Goal: Task Accomplishment & Management: Complete application form

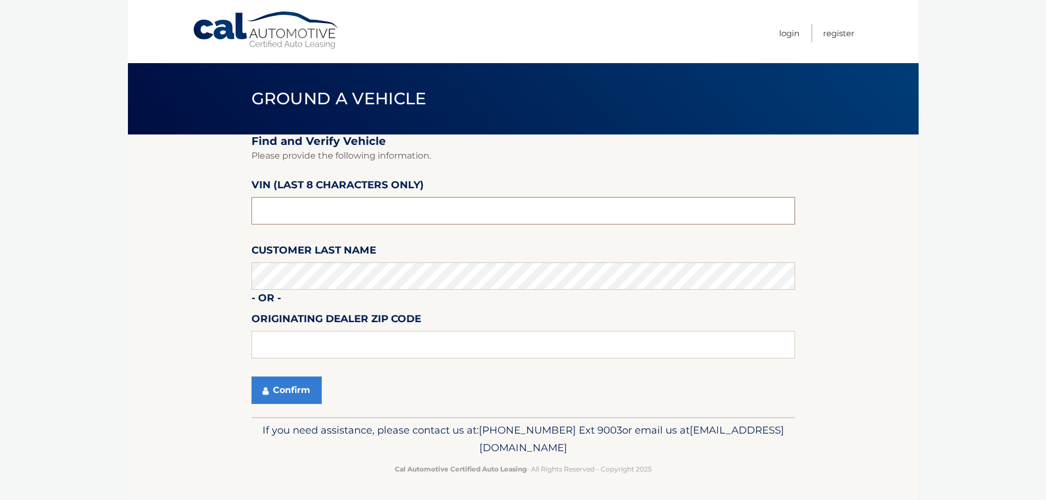
click at [307, 215] on input "text" at bounding box center [524, 210] width 544 height 27
type input "N8611214"
drag, startPoint x: 353, startPoint y: 211, endPoint x: 208, endPoint y: 203, distance: 145.3
click at [208, 203] on section "Find and Verify Vehicle Please provide the following information. VIN (last 8 c…" at bounding box center [523, 276] width 791 height 283
click at [314, 388] on button "Confirm" at bounding box center [287, 390] width 70 height 27
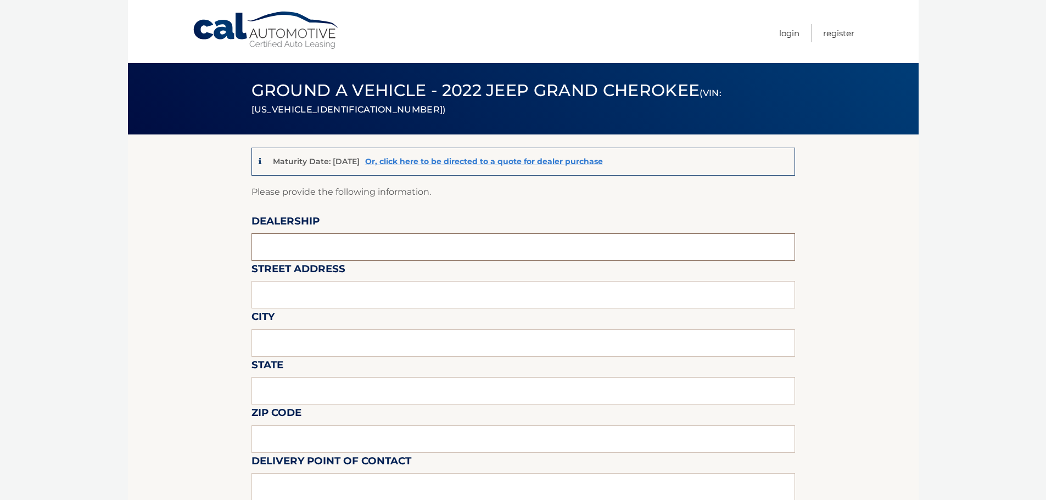
click at [308, 251] on input "text" at bounding box center [524, 246] width 544 height 27
type input "8"
type input "[PERSON_NAME] VILLAGE CDJR"
type input "[STREET_ADDRESS]"
click at [308, 352] on input "text" at bounding box center [524, 343] width 544 height 27
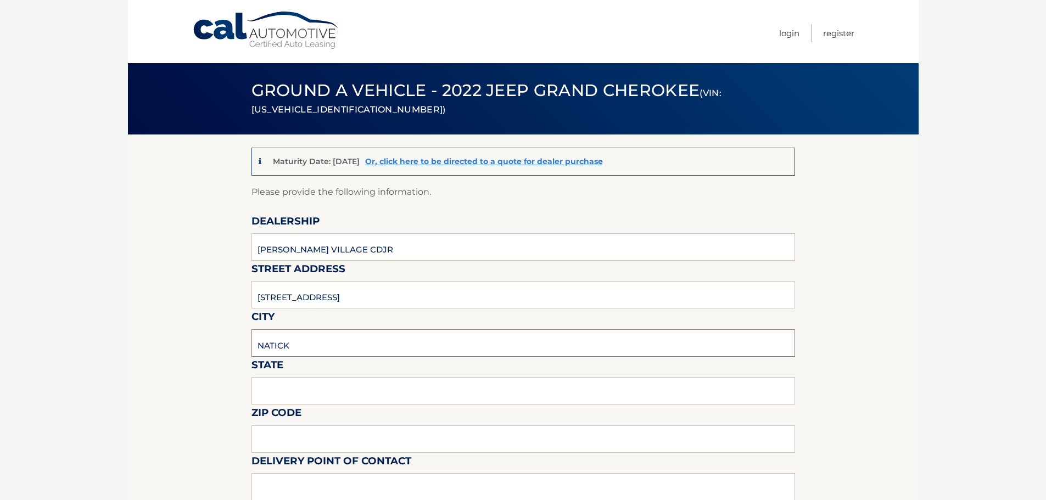
type input "NATICK"
type input "MA"
type input "01760"
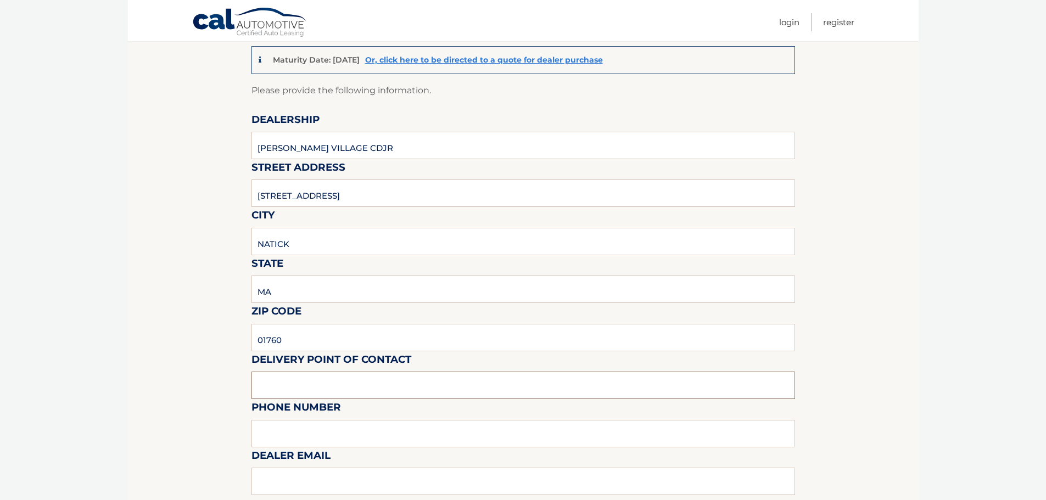
scroll to position [220, 0]
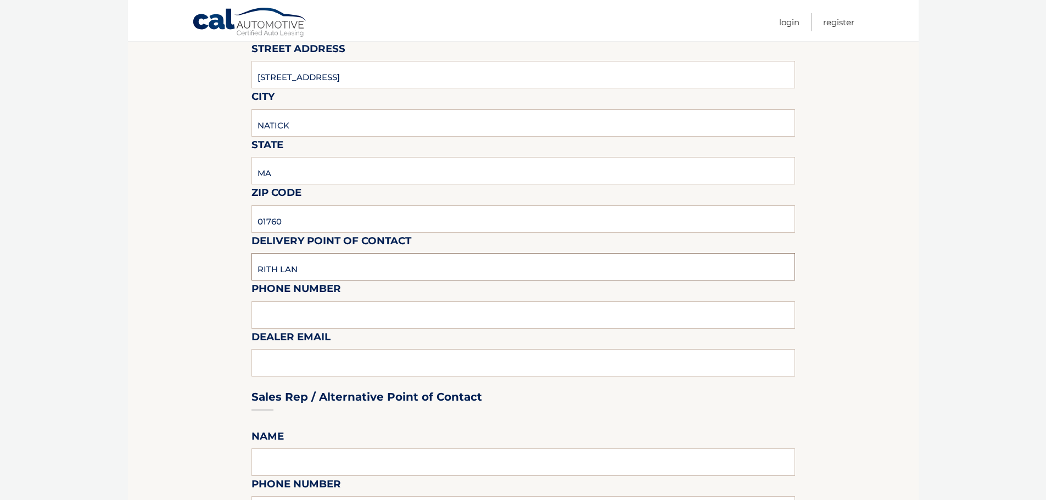
type input "RITH LAN"
type input "5086526655"
type input "[EMAIL_ADDRESS][DOMAIN_NAME]"
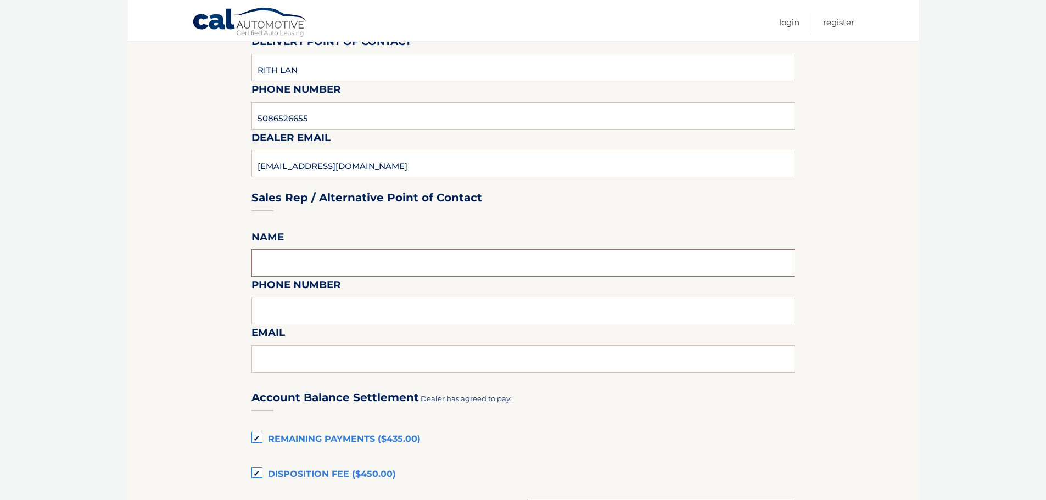
scroll to position [440, 0]
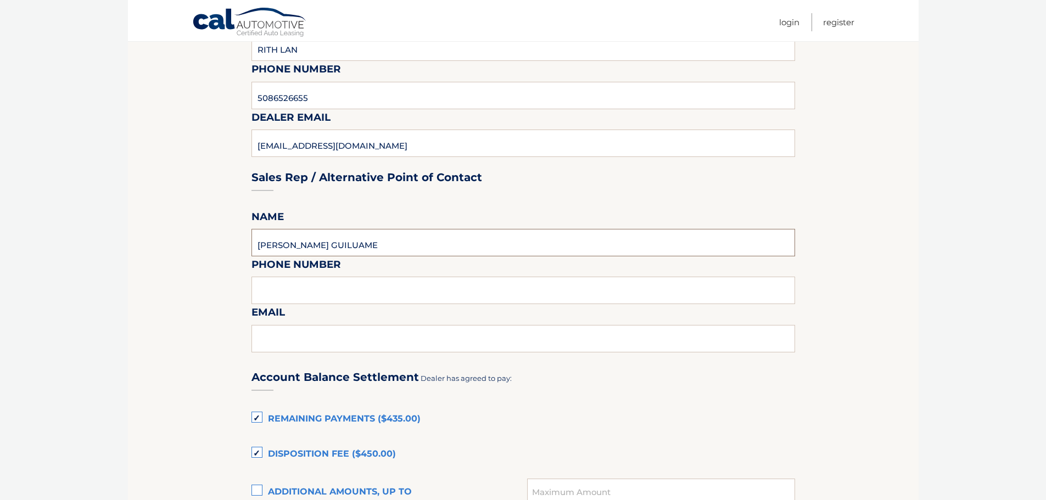
type input "[PERSON_NAME] GUILUAME"
type input "5086526655"
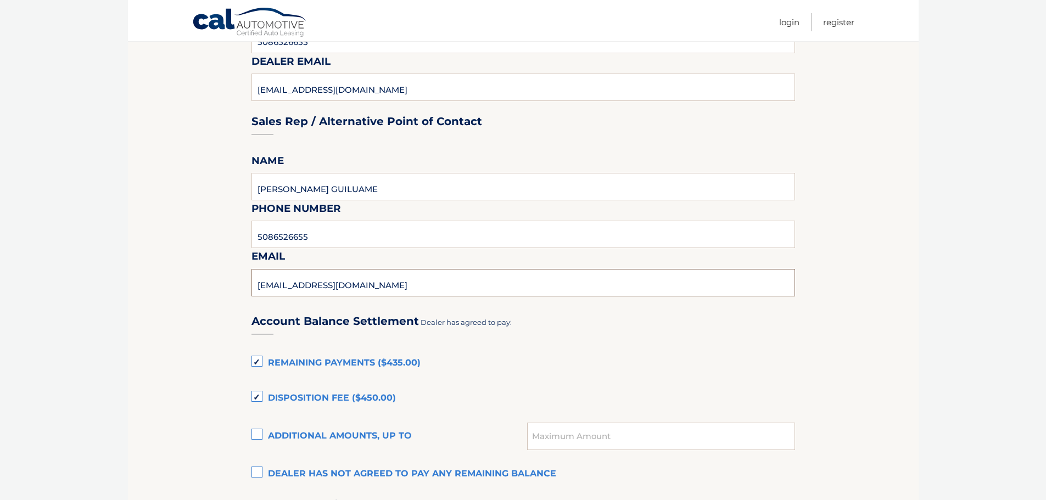
scroll to position [550, 0]
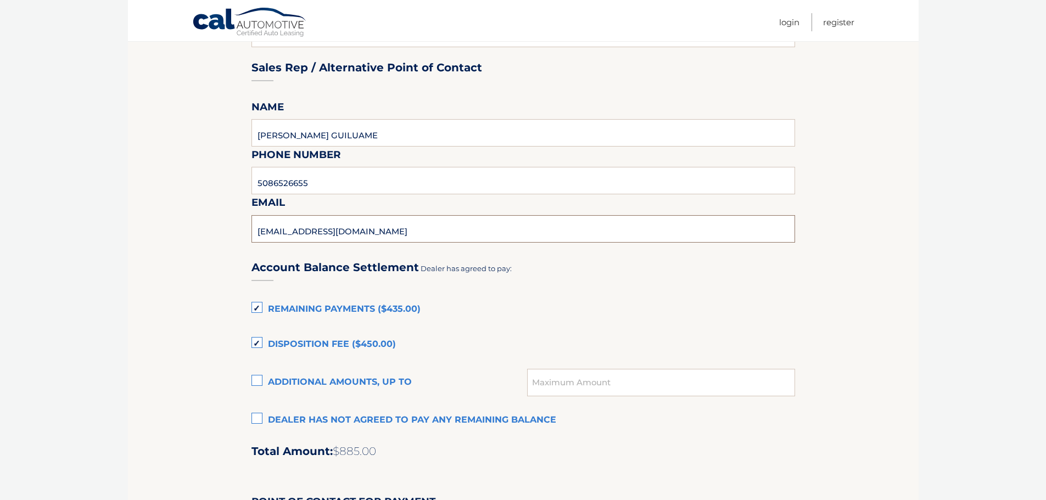
type input "[EMAIL_ADDRESS][DOMAIN_NAME]"
click at [257, 308] on label "Remaining Payments ($435.00)" at bounding box center [524, 310] width 544 height 22
click at [0, 0] on input "Remaining Payments ($435.00)" at bounding box center [0, 0] width 0 height 0
click at [259, 336] on label "Disposition Fee ($450.00)" at bounding box center [524, 345] width 544 height 22
click at [0, 0] on input "Disposition Fee ($450.00)" at bounding box center [0, 0] width 0 height 0
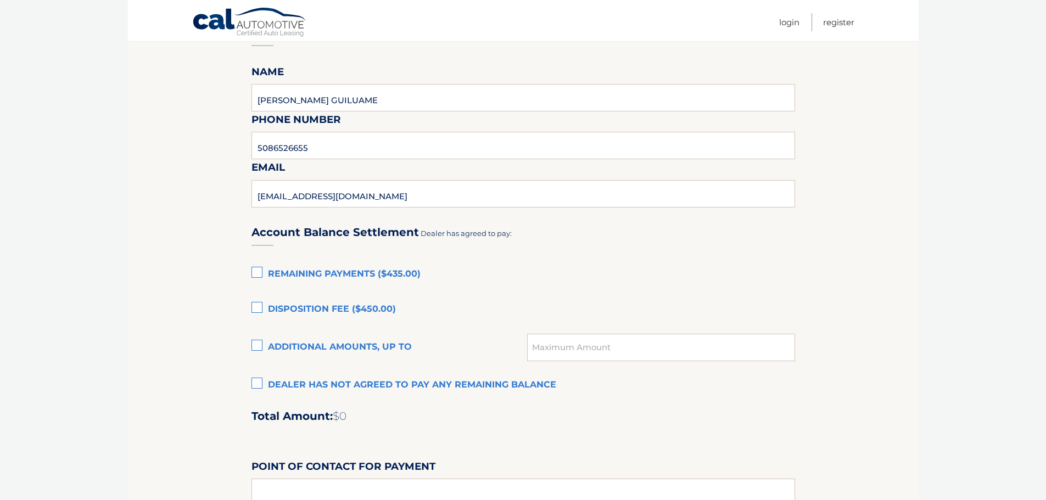
scroll to position [605, 0]
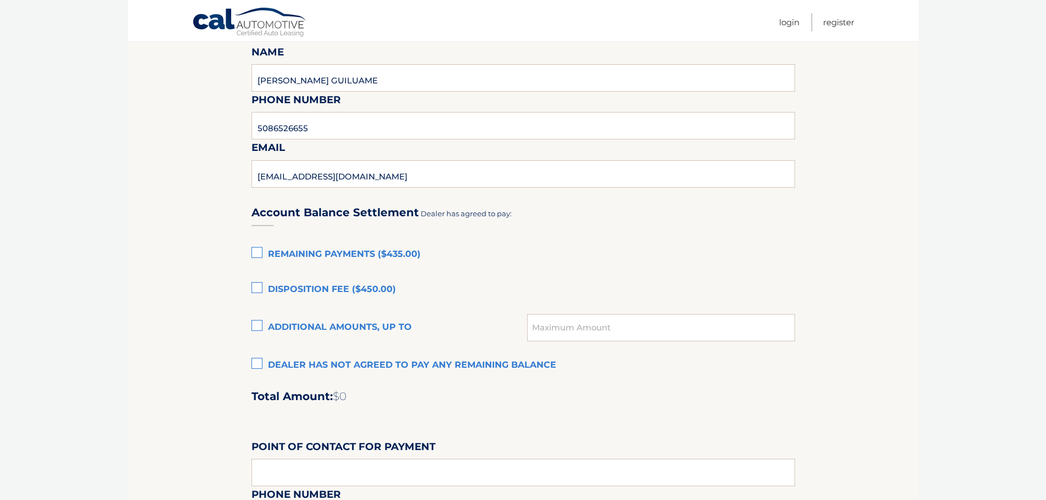
click at [257, 362] on label "Dealer has not agreed to pay any remaining balance" at bounding box center [524, 366] width 544 height 22
click at [0, 0] on input "Dealer has not agreed to pay any remaining balance" at bounding box center [0, 0] width 0 height 0
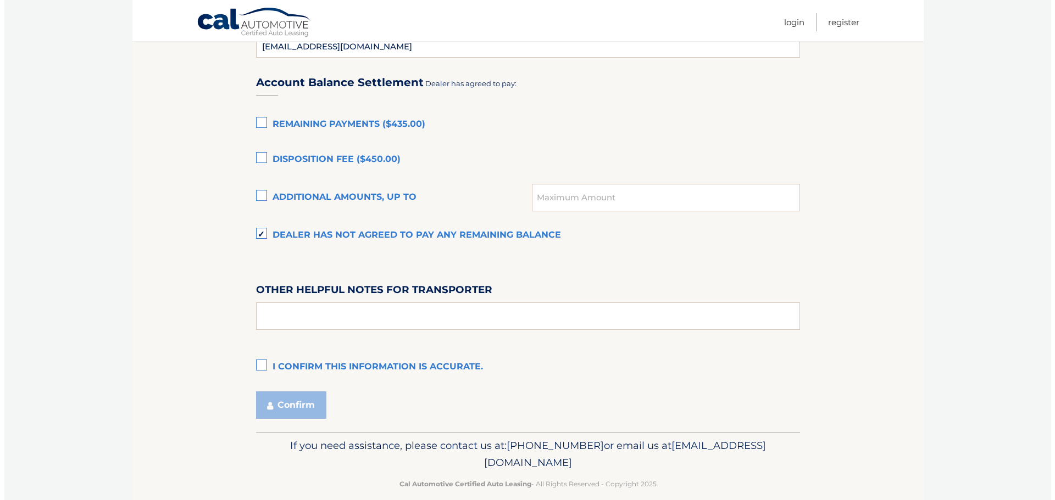
scroll to position [750, 0]
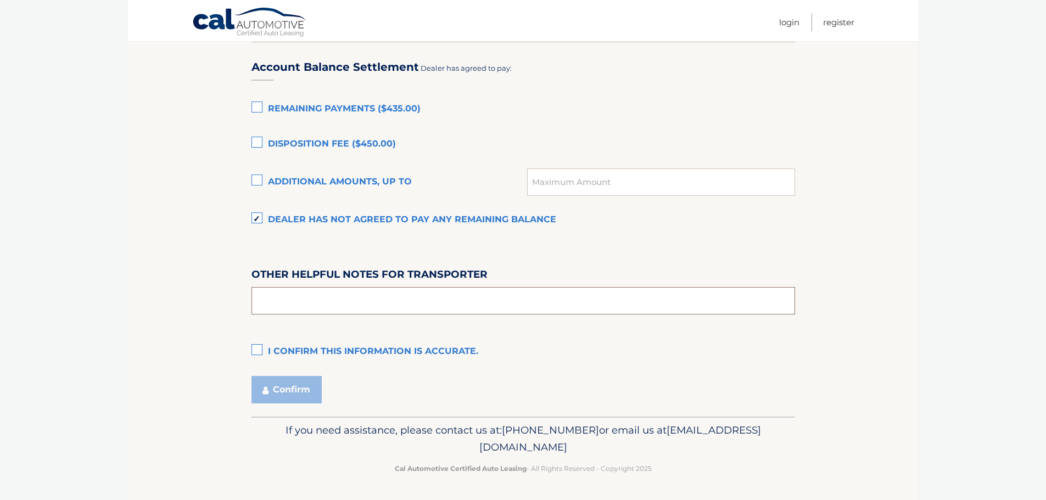
click at [287, 306] on input "text" at bounding box center [524, 300] width 544 height 27
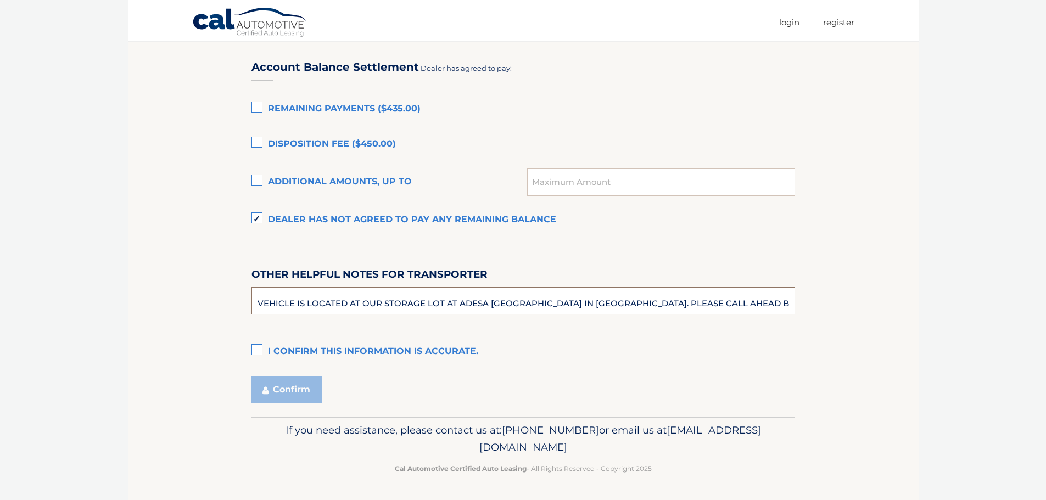
type input "VEHICLE IS LOCATED AT OUR STORAGE LOT AT ADESA [GEOGRAPHIC_DATA] IN [GEOGRAPHIC…"
click at [252, 347] on label "I confirm this information is accurate." at bounding box center [524, 352] width 544 height 22
click at [0, 0] on input "I confirm this information is accurate." at bounding box center [0, 0] width 0 height 0
click at [297, 399] on button "Confirm" at bounding box center [287, 389] width 70 height 27
